Goal: Book appointment/travel/reservation

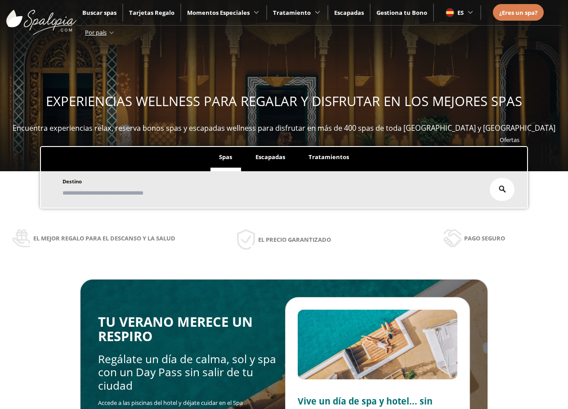
click at [272, 162] on li "Escapadas" at bounding box center [270, 159] width 47 height 24
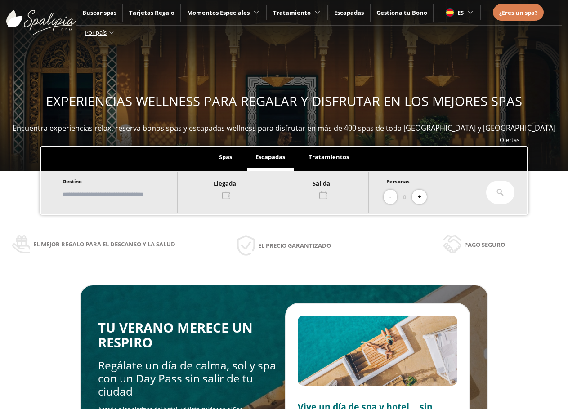
click at [240, 194] on div at bounding box center [273, 189] width 191 height 22
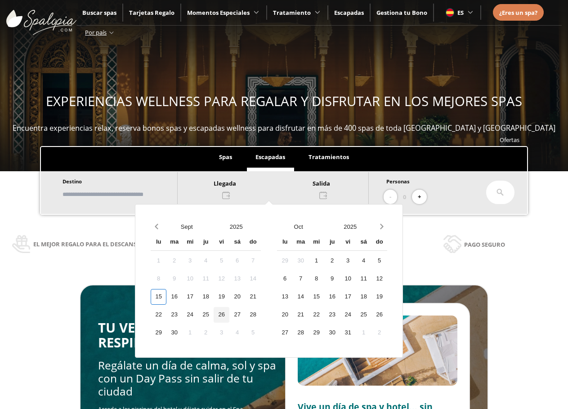
click at [229, 313] on div "26" at bounding box center [222, 315] width 16 height 16
click at [331, 190] on div at bounding box center [273, 189] width 191 height 22
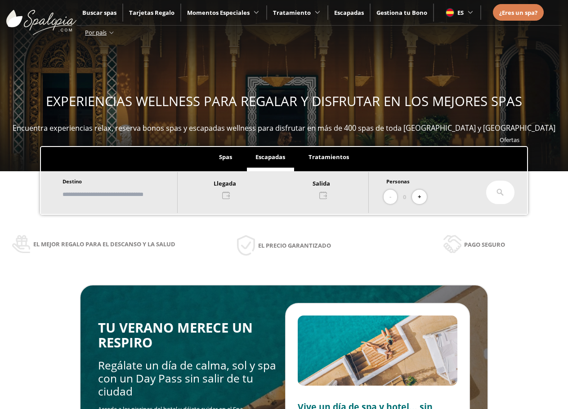
click at [327, 193] on div at bounding box center [273, 189] width 191 height 22
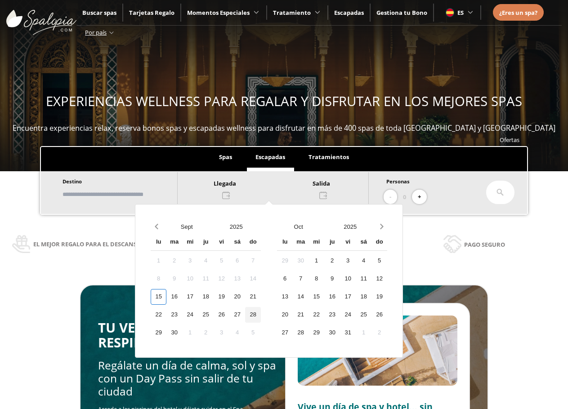
click at [261, 315] on div "28" at bounding box center [253, 315] width 16 height 16
click at [229, 313] on div "26" at bounding box center [222, 315] width 16 height 16
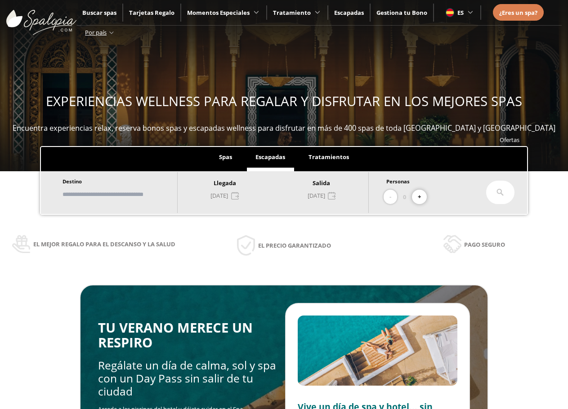
click at [423, 198] on button "+" at bounding box center [419, 197] width 15 height 15
click at [82, 192] on input "text" at bounding box center [115, 195] width 112 height 16
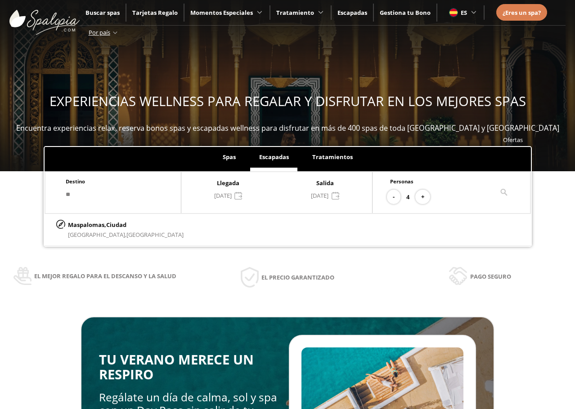
type input "*"
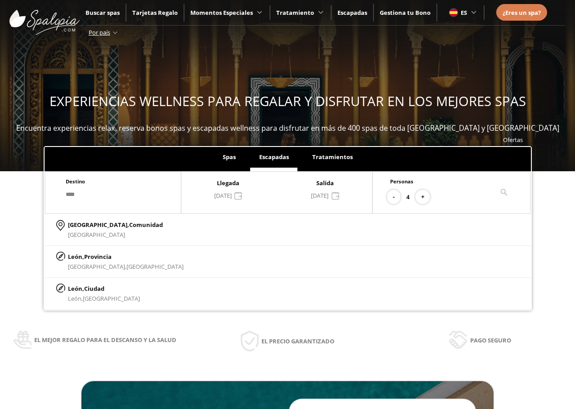
click at [123, 296] on div "[GEOGRAPHIC_DATA], [GEOGRAPHIC_DATA], [GEOGRAPHIC_DATA]" at bounding box center [288, 294] width 486 height 32
type input "****"
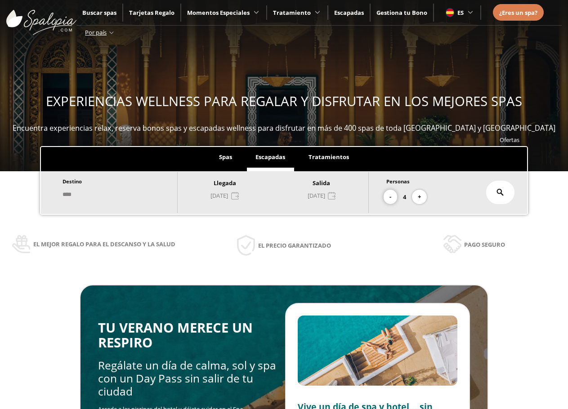
click at [396, 196] on button "-" at bounding box center [390, 197] width 13 height 15
click at [418, 200] on button "+" at bounding box center [419, 197] width 15 height 15
click at [505, 190] on div at bounding box center [500, 192] width 28 height 23
